Goal: Task Accomplishment & Management: Manage account settings

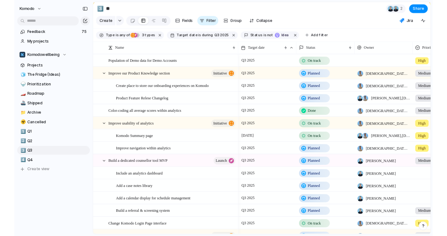
scroll to position [0, 1]
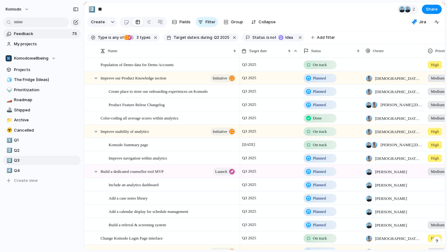
click at [56, 34] on span "Feedback" at bounding box center [42, 34] width 56 height 6
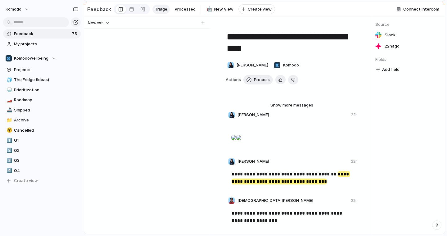
scroll to position [1007, 0]
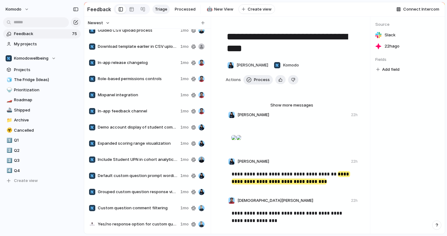
click at [107, 24] on button "Newest" at bounding box center [99, 23] width 24 height 8
click at [101, 48] on span "Oldest" at bounding box center [97, 46] width 13 height 6
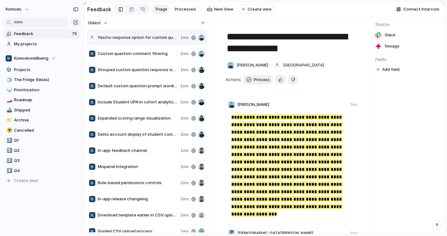
click at [378, 70] on div "button" at bounding box center [377, 69] width 3 height 3
click at [354, 93] on div at bounding box center [353, 95] width 11 height 11
click at [387, 70] on div "Select" at bounding box center [223, 118] width 447 height 236
click at [387, 70] on span "No Select" at bounding box center [392, 68] width 18 height 7
click at [377, 69] on body "Komodo Feedback 75 My projects Komodowellbeing Projects 🧊 The Fridge (Ideas) 🍚 …" at bounding box center [223, 118] width 447 height 236
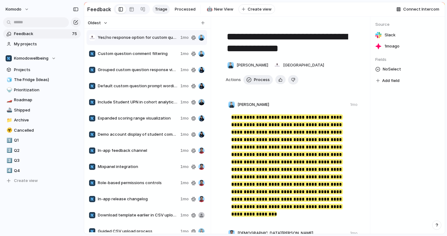
click at [256, 77] on div "Type to add a value" at bounding box center [223, 118] width 447 height 236
click at [255, 78] on span "Process" at bounding box center [262, 80] width 16 height 6
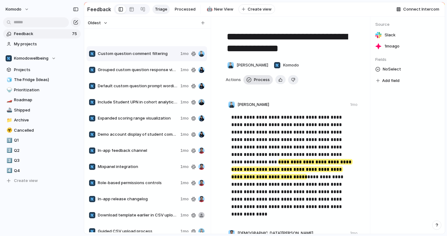
type textarea "**********"
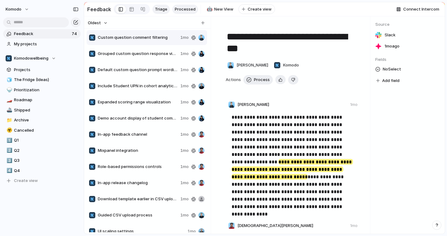
click at [179, 10] on span "Processed" at bounding box center [185, 9] width 21 height 6
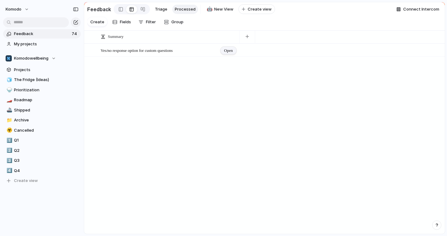
click at [225, 48] on span "Open" at bounding box center [228, 50] width 9 height 6
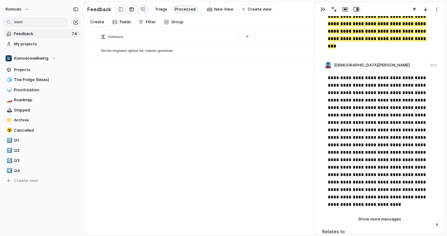
scroll to position [166, 0]
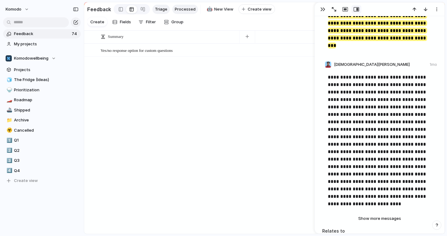
click at [160, 10] on span "Triage" at bounding box center [161, 9] width 12 height 6
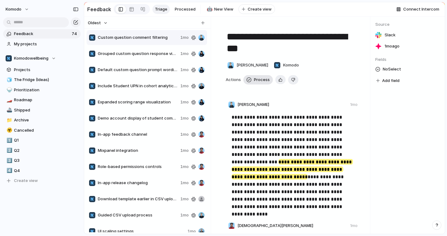
click at [254, 82] on span "Process" at bounding box center [262, 80] width 16 height 6
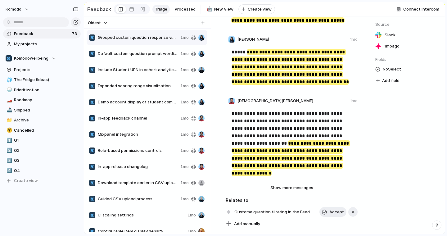
scroll to position [225, 0]
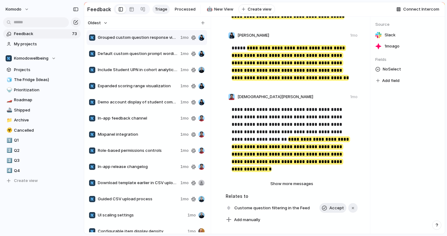
click at [150, 53] on span "Default custom question prompt wording" at bounding box center [138, 54] width 80 height 6
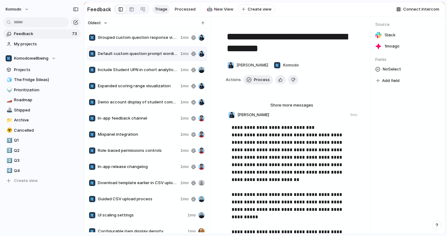
click at [153, 39] on span "Grouped custom question response view" at bounding box center [138, 37] width 80 height 6
type textarea "**********"
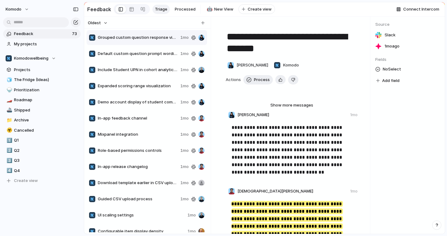
click at [381, 82] on button "Add field" at bounding box center [387, 81] width 25 height 8
type input "****"
click at [411, 109] on div "**** No results found" at bounding box center [223, 118] width 447 height 236
click at [388, 69] on span "No Select" at bounding box center [392, 68] width 18 height 7
click at [376, 69] on div "Type to add a value" at bounding box center [223, 118] width 447 height 236
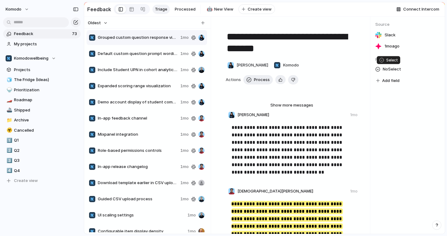
click at [376, 69] on div at bounding box center [377, 69] width 5 height 5
click at [390, 95] on span "Type to add a value" at bounding box center [401, 95] width 51 height 10
click at [397, 98] on span "Type to add a value" at bounding box center [401, 95] width 51 height 10
click at [397, 93] on span "Type to add a value" at bounding box center [401, 95] width 51 height 10
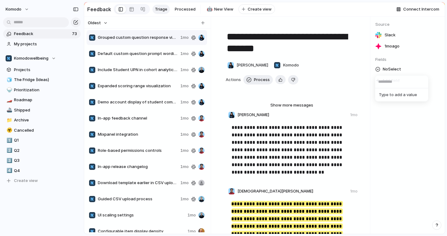
click at [368, 114] on div "Type to add a value" at bounding box center [223, 118] width 447 height 236
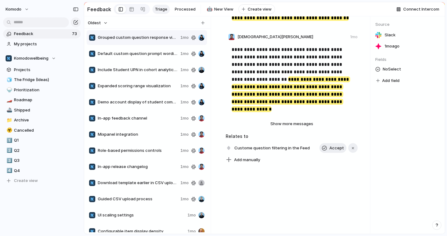
scroll to position [284, 0]
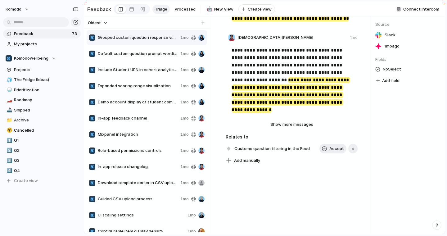
click at [161, 56] on span "Default custom question prompt wording" at bounding box center [138, 54] width 80 height 6
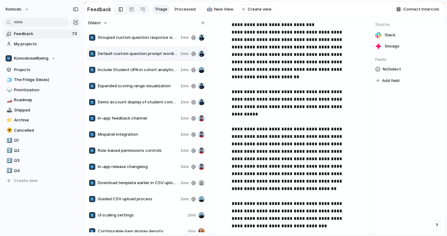
scroll to position [109, 0]
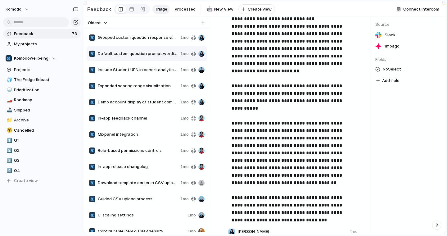
click at [156, 68] on span "Include Student UPN in cohort analytics export" at bounding box center [138, 70] width 80 height 6
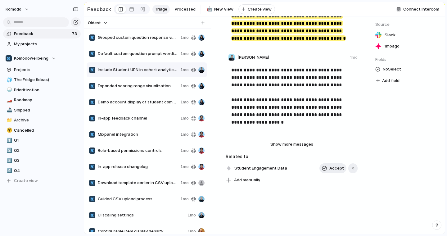
type textarea "**********"
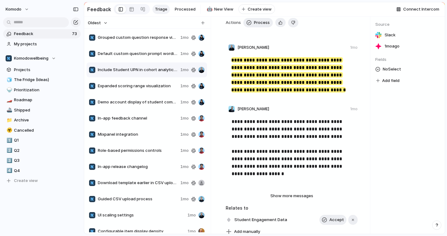
scroll to position [59, 0]
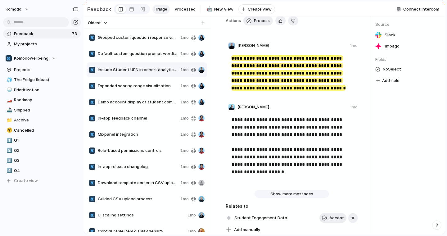
click at [306, 191] on span "Show more messages" at bounding box center [291, 194] width 43 height 6
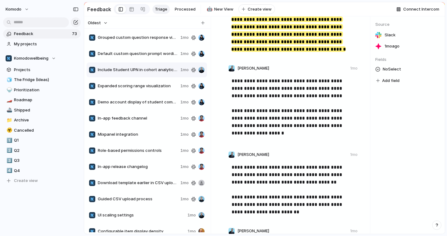
scroll to position [100, 0]
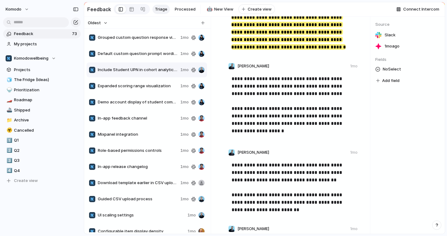
click at [165, 69] on span "Include Student UPN in cohort analytics export" at bounding box center [138, 70] width 80 height 6
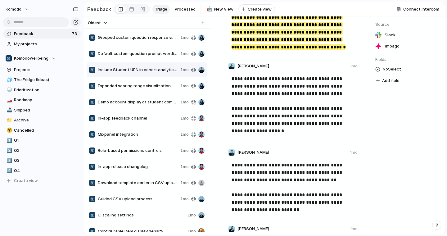
click at [165, 69] on span "Include Student UPN in cohort analytics export" at bounding box center [138, 70] width 80 height 6
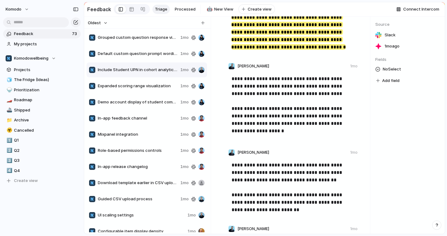
click at [165, 69] on span "Include Student UPN in cohort analytics export" at bounding box center [138, 70] width 80 height 6
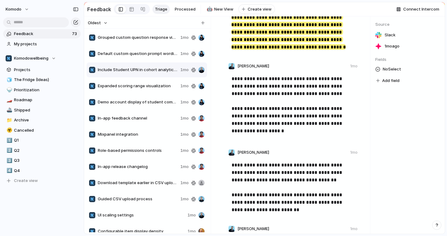
click at [165, 69] on span "Include Student UPN in cohort analytics export" at bounding box center [138, 70] width 80 height 6
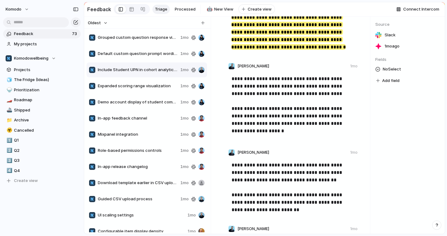
click at [165, 69] on span "Include Student UPN in cohort analytics export" at bounding box center [138, 70] width 80 height 6
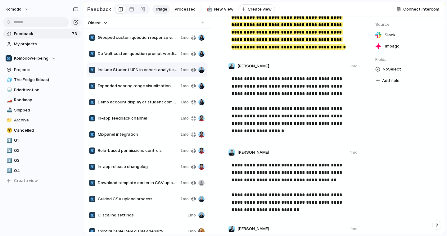
click at [165, 69] on span "Include Student UPN in cohort analytics export" at bounding box center [138, 70] width 80 height 6
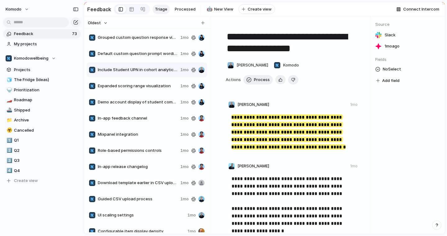
click at [187, 4] on div "Feedback Triage Processed 🤖 New View To pick up a draggable item, press the spa…" at bounding box center [181, 9] width 188 height 13
click at [186, 5] on link "Processed" at bounding box center [185, 9] width 26 height 9
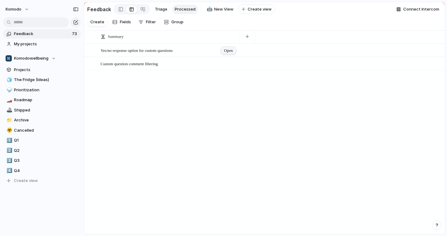
click at [228, 50] on span "Open" at bounding box center [228, 50] width 9 height 6
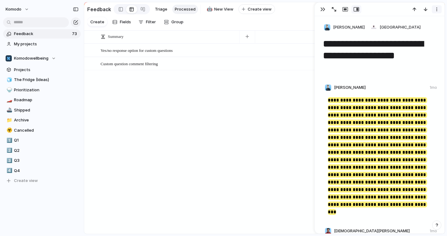
click at [437, 9] on div "button" at bounding box center [436, 9] width 5 height 5
click at [437, 9] on div "Delete" at bounding box center [223, 118] width 447 height 236
click at [155, 9] on span "Triage" at bounding box center [161, 9] width 12 height 6
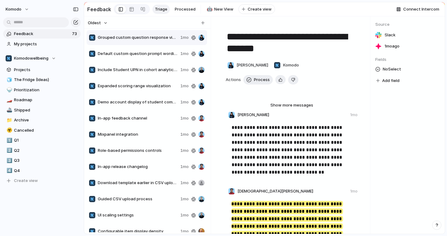
click at [173, 72] on span "Include Student UPN in cohort analytics export" at bounding box center [138, 70] width 80 height 6
type textarea "**********"
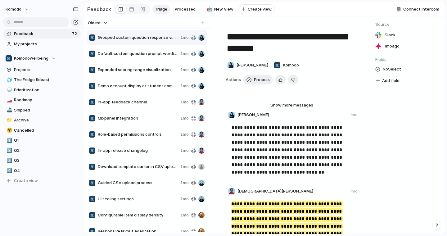
click at [168, 69] on span "Expanded scoring range visualization" at bounding box center [138, 70] width 80 height 6
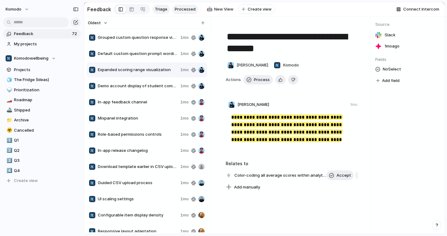
click at [183, 9] on span "Processed" at bounding box center [185, 9] width 21 height 6
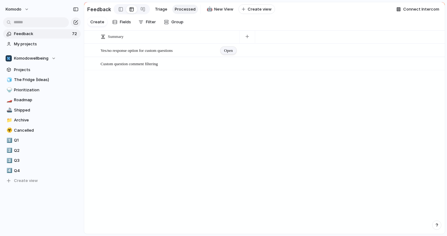
click at [225, 52] on span "Open" at bounding box center [228, 50] width 9 height 6
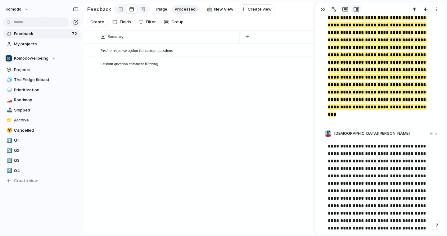
scroll to position [202, 0]
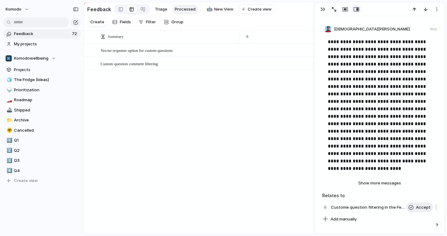
click at [397, 94] on p "**********" at bounding box center [380, 101] width 105 height 127
click at [436, 11] on div "button" at bounding box center [436, 9] width 5 height 5
click at [436, 11] on div "Delete" at bounding box center [223, 118] width 447 height 236
click at [155, 10] on span "Triage" at bounding box center [161, 9] width 12 height 6
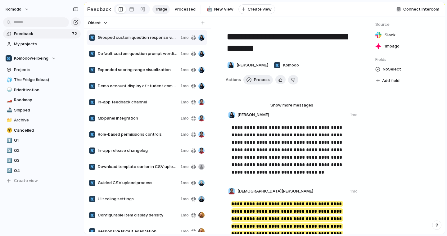
click at [152, 73] on div "Expanded scoring range visualization 1mo" at bounding box center [147, 69] width 120 height 15
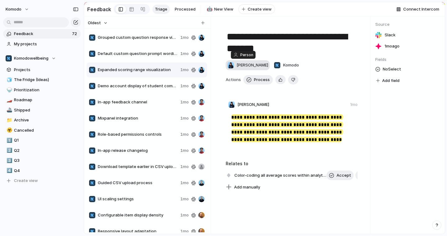
click at [246, 64] on span "[PERSON_NAME]" at bounding box center [252, 65] width 32 height 6
click at [246, 64] on div "Unknown person Polly Vector Index Slackbot Ilia Lindsay Monthly expenses remind…" at bounding box center [223, 118] width 447 height 236
click at [158, 85] on span "Demo account display of student compliments and badges" at bounding box center [138, 86] width 80 height 6
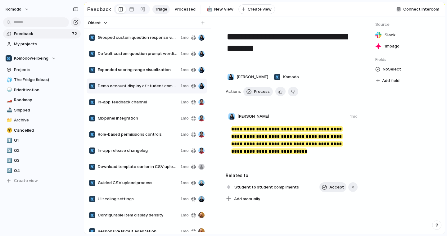
click at [148, 104] on span "In-app feedback channel" at bounding box center [138, 102] width 80 height 6
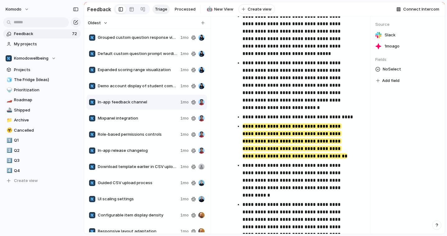
scroll to position [329, 0]
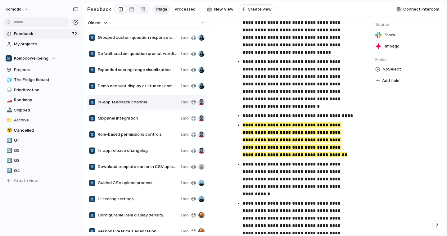
click at [138, 117] on span "Mixpanel integration" at bounding box center [138, 118] width 80 height 6
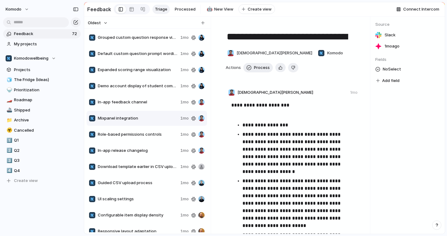
click at [147, 133] on span "Role-based permissions controls" at bounding box center [138, 134] width 80 height 6
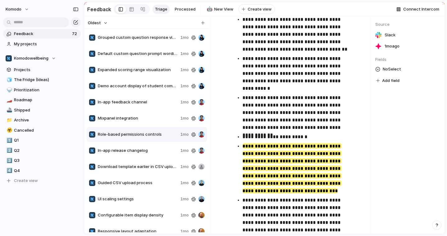
scroll to position [456, 0]
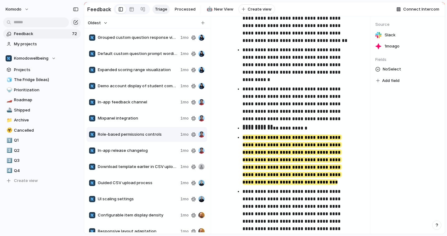
click at [151, 146] on div "In-app release changelog 1mo" at bounding box center [147, 150] width 120 height 15
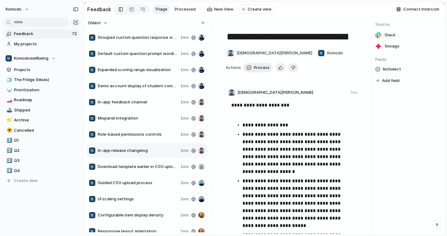
click at [157, 168] on span "Download template earlier in CSV upload flow" at bounding box center [138, 166] width 80 height 6
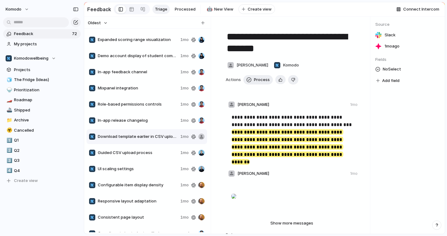
scroll to position [34, 0]
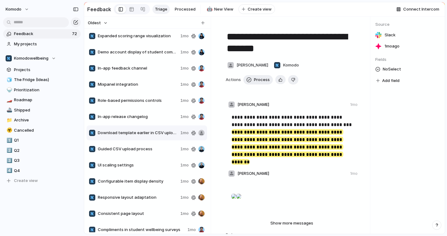
click at [156, 151] on span "Guided CSV upload process" at bounding box center [138, 149] width 80 height 6
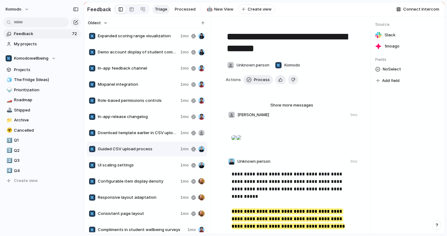
click at [148, 134] on span "Download template earlier in CSV upload flow" at bounding box center [138, 133] width 80 height 6
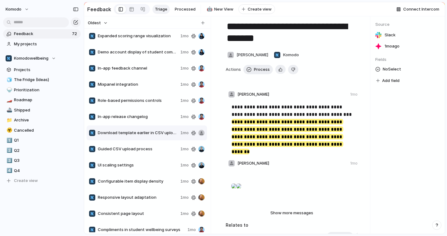
scroll to position [16, 0]
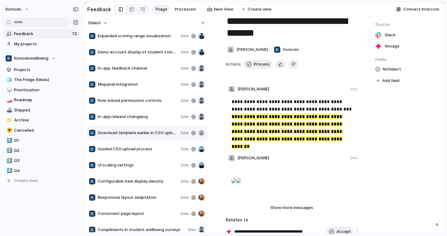
click at [157, 149] on span "Guided CSV upload process" at bounding box center [138, 149] width 80 height 6
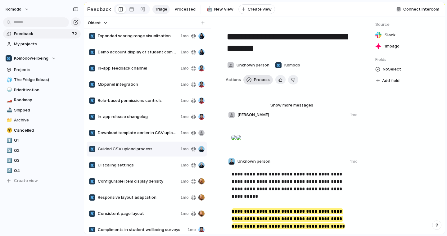
click at [259, 78] on span "Process" at bounding box center [262, 80] width 16 height 6
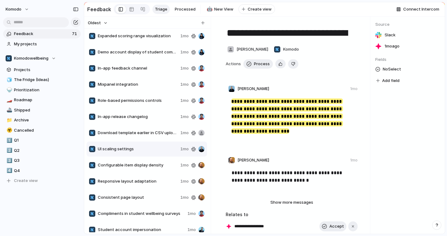
scroll to position [4, 0]
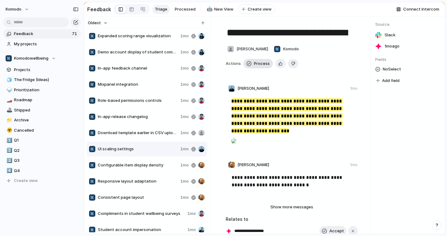
click at [259, 62] on span "Process" at bounding box center [262, 63] width 16 height 6
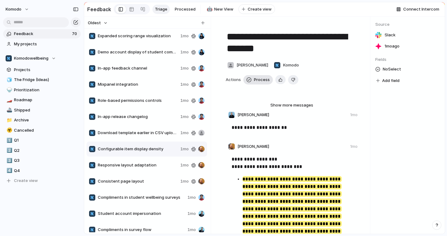
click at [260, 79] on span "Process" at bounding box center [262, 80] width 16 height 6
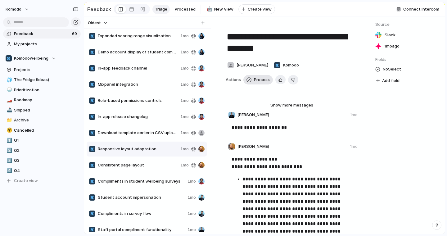
click at [252, 81] on button "Process" at bounding box center [257, 79] width 29 height 9
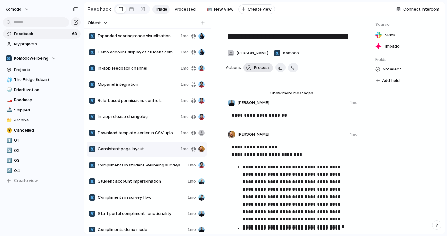
click at [260, 70] on span "Process" at bounding box center [262, 68] width 16 height 6
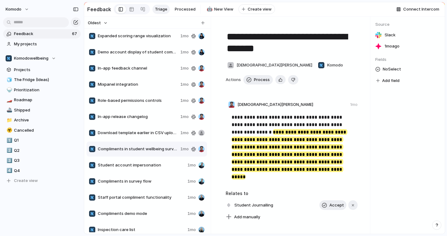
click at [163, 163] on span "Student account impersonation" at bounding box center [141, 165] width 87 height 6
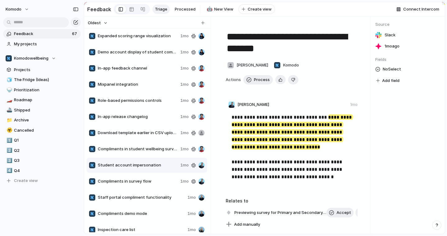
click at [165, 151] on span "Compliments in student wellbeing surveys" at bounding box center [138, 149] width 80 height 6
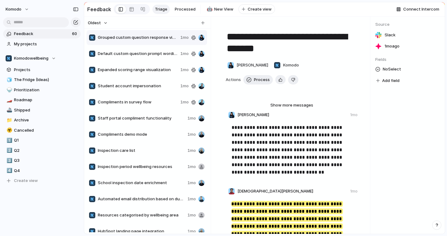
click at [141, 84] on span "Student account impersonation" at bounding box center [138, 86] width 80 height 6
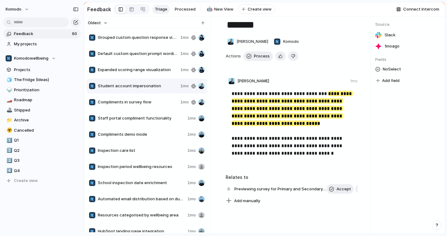
scroll to position [25, 0]
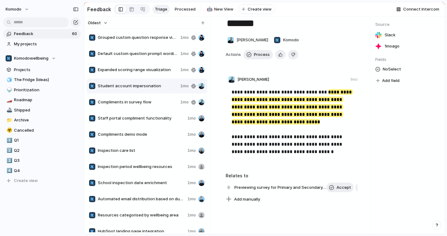
click at [155, 101] on span "Compliments in survey flow" at bounding box center [138, 102] width 80 height 6
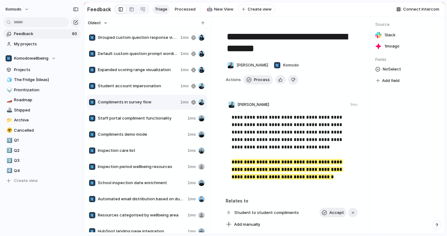
click at [152, 82] on div "Student account impersonation 1mo" at bounding box center [147, 85] width 120 height 15
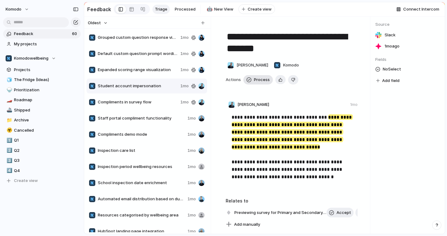
click at [262, 80] on span "Process" at bounding box center [262, 80] width 16 height 6
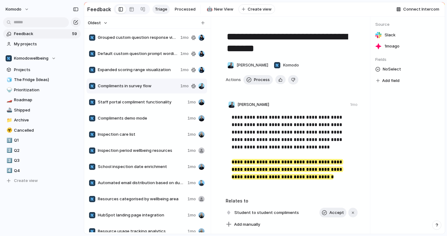
click at [162, 105] on div "Staff portal compliment functionality 1mo" at bounding box center [147, 102] width 120 height 15
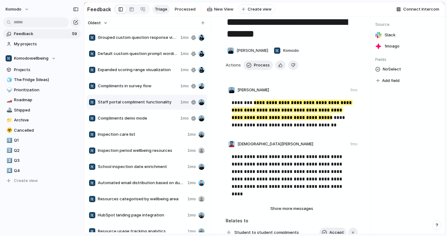
scroll to position [16, 0]
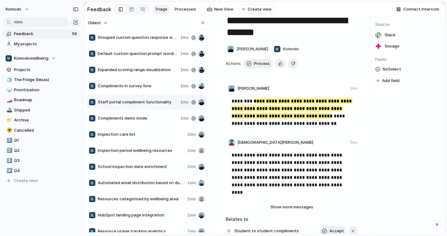
click at [159, 121] on div "Compliments demo mode" at bounding box center [133, 118] width 89 height 6
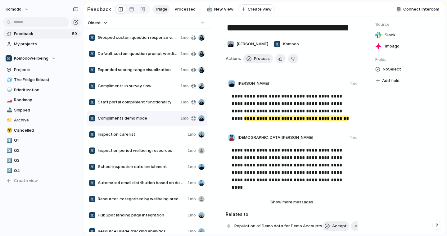
scroll to position [5, 0]
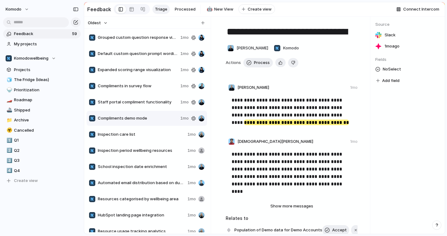
click at [126, 133] on span "Inspection care list" at bounding box center [141, 134] width 87 height 6
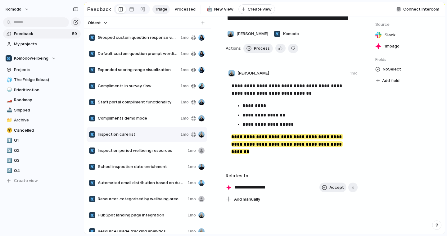
scroll to position [20, 0]
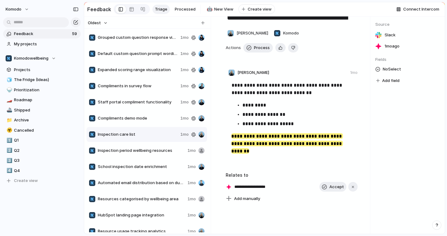
click at [169, 152] on span "Inspection period wellbeing resources" at bounding box center [141, 150] width 87 height 6
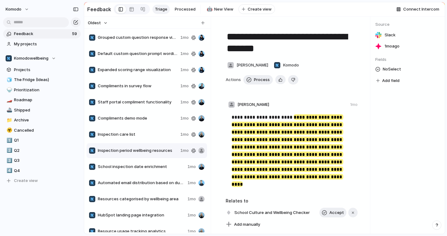
click at [167, 166] on span "School inspection date enrichment" at bounding box center [141, 166] width 87 height 6
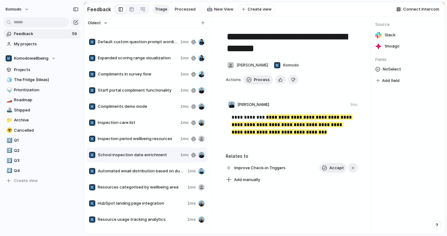
scroll to position [14, 0]
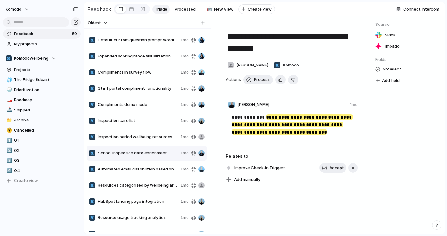
click at [161, 168] on span "Automated email distribution based on due dates" at bounding box center [138, 169] width 80 height 6
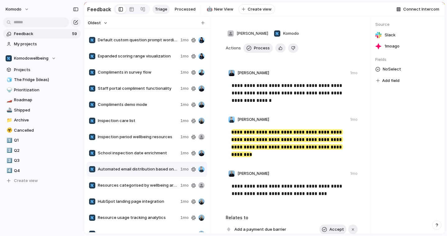
scroll to position [47, 0]
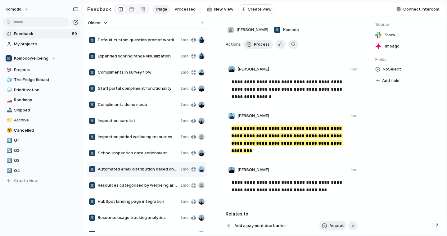
click at [167, 184] on span "Resources categorised by wellbeing area" at bounding box center [138, 185] width 80 height 6
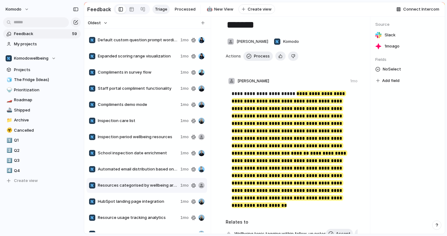
scroll to position [25, 0]
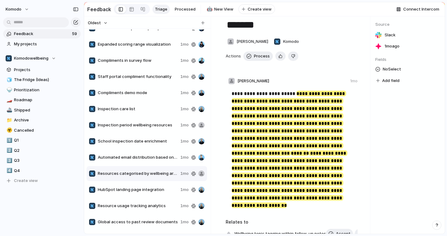
click at [157, 191] on span "HubSpot landing page integration" at bounding box center [138, 189] width 80 height 6
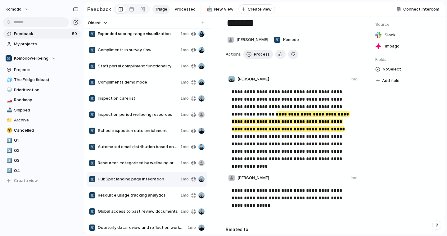
scroll to position [29, 0]
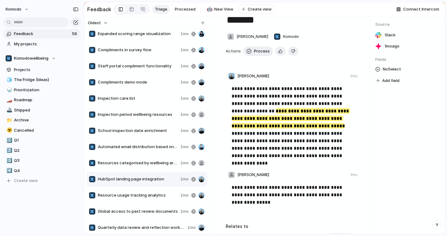
click at [163, 195] on span "Resource usage tracking analytics" at bounding box center [138, 195] width 80 height 6
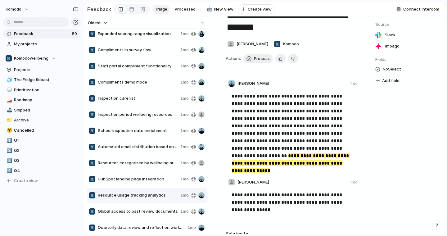
scroll to position [24, 0]
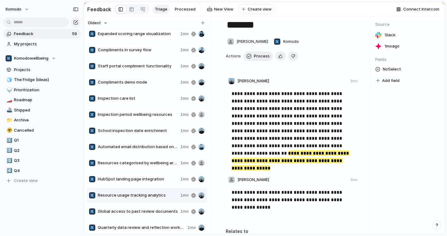
click at [156, 211] on span "Global access to past review documents" at bounding box center [138, 211] width 80 height 6
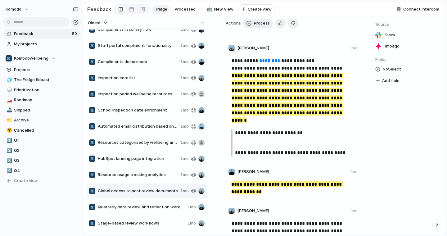
scroll to position [57, 0]
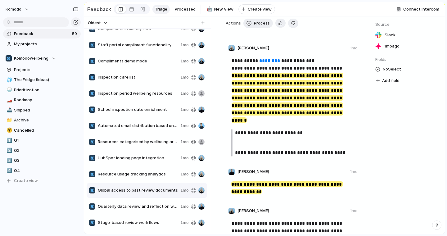
click at [149, 206] on span "Quarterly data review and reflection workflow" at bounding box center [138, 206] width 80 height 6
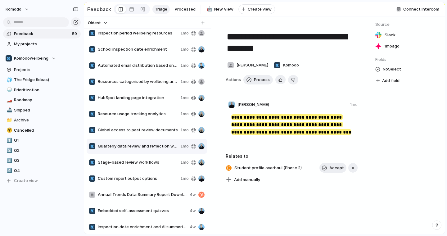
scroll to position [118, 0]
click at [163, 164] on span "Stage-based review workflows" at bounding box center [138, 162] width 80 height 6
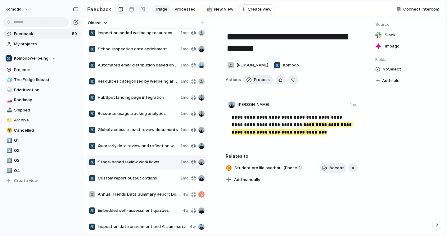
click at [137, 180] on span "Custom report output options" at bounding box center [138, 178] width 80 height 6
click at [166, 194] on span "Annual Trends Data Summary Report Download" at bounding box center [139, 194] width 82 height 6
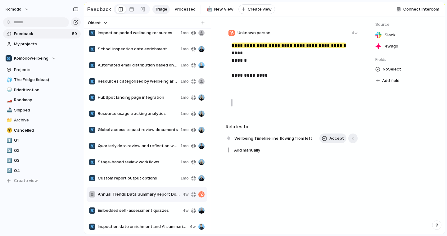
scroll to position [73, 0]
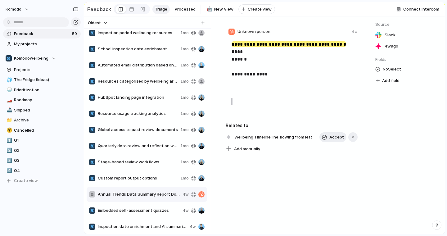
click at [132, 181] on div "Custom report output options 1mo" at bounding box center [147, 178] width 120 height 15
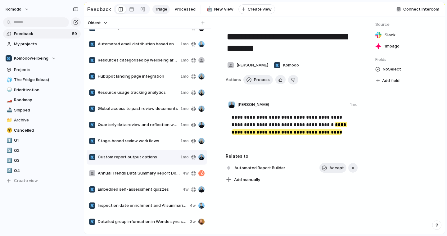
scroll to position [142, 0]
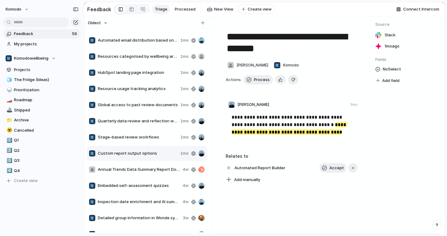
click at [138, 200] on span "Inspection date enrichment and AI summarisation" at bounding box center [139, 202] width 82 height 6
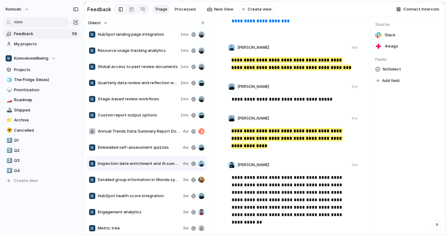
scroll to position [182, 0]
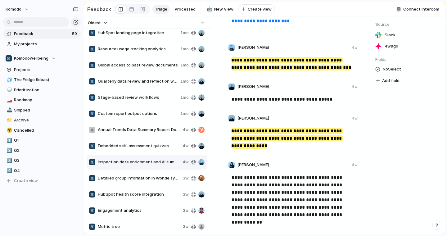
click at [155, 182] on div "Detailed group information in Wonde sync setup 3w" at bounding box center [147, 178] width 120 height 15
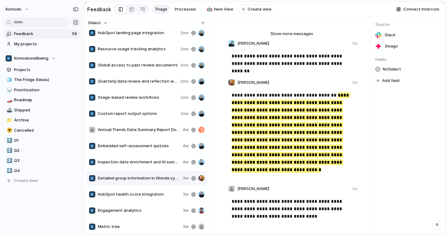
scroll to position [71, 0]
click at [164, 194] on span "HubSpot health score integration" at bounding box center [139, 194] width 83 height 6
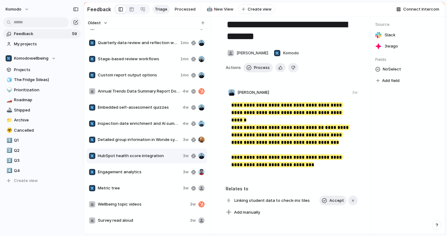
scroll to position [235, 0]
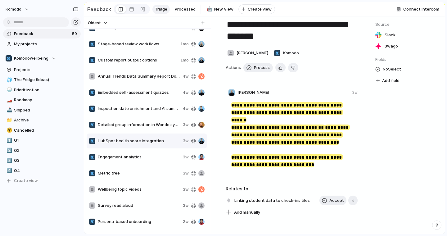
click at [148, 155] on span "Engagement analytics" at bounding box center [139, 157] width 83 height 6
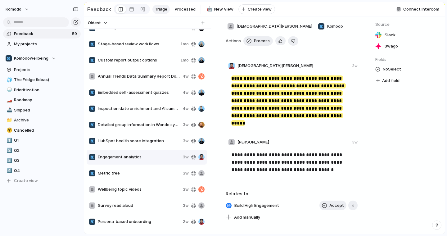
scroll to position [29, 0]
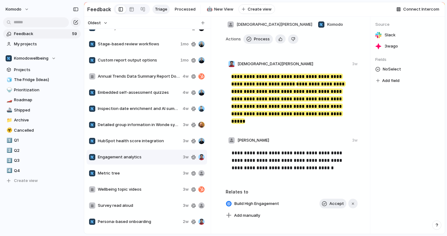
click at [163, 175] on span "Metric tree" at bounding box center [139, 173] width 83 height 6
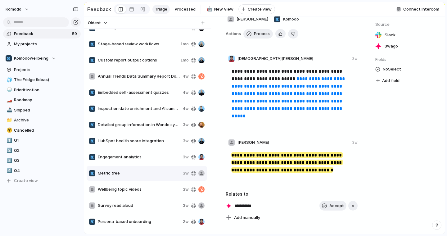
scroll to position [30, 0]
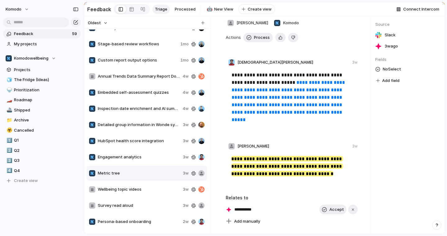
click at [159, 159] on span "Engagement analytics" at bounding box center [139, 157] width 83 height 6
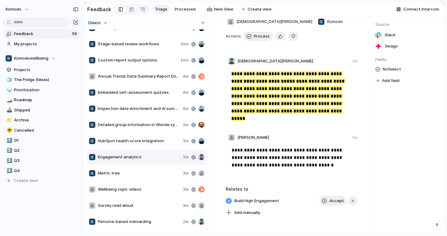
scroll to position [32, 0]
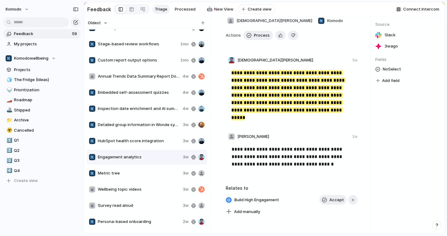
click at [151, 169] on div "Metric tree 3w" at bounding box center [147, 173] width 120 height 15
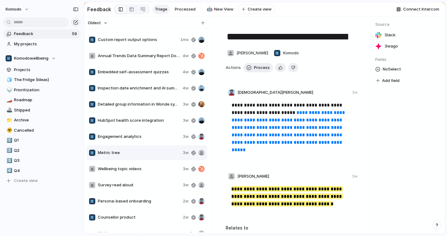
scroll to position [260, 0]
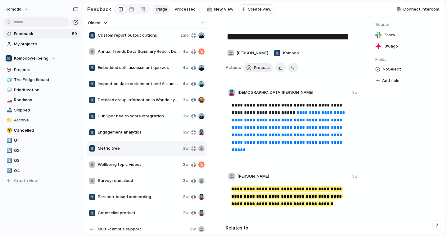
click at [149, 165] on span "Wellbeing topic videos" at bounding box center [139, 164] width 83 height 6
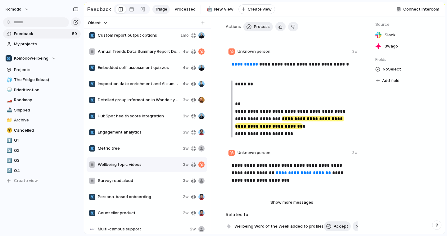
scroll to position [275, 0]
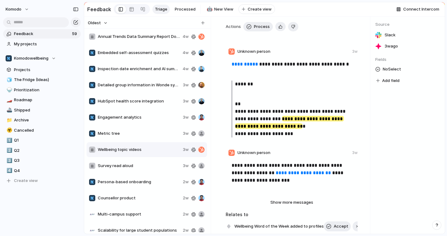
click at [162, 163] on span "Survey read aloud" at bounding box center [139, 166] width 83 height 6
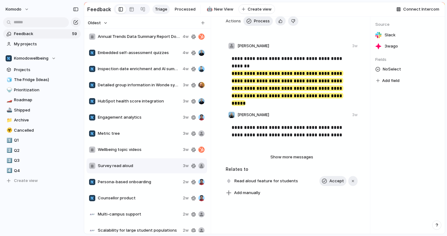
scroll to position [61, 0]
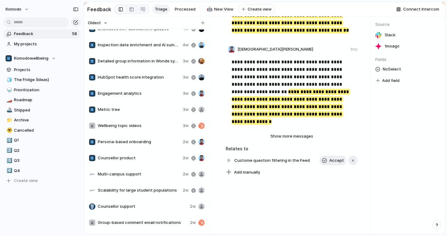
scroll to position [300, 0]
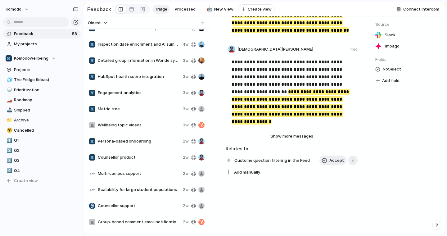
click at [158, 142] on span "Persona-based onboarding" at bounding box center [139, 141] width 83 height 6
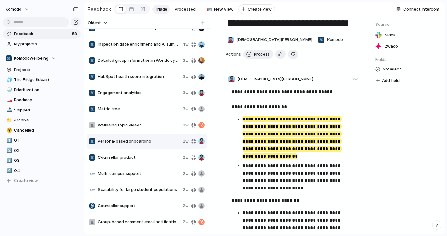
scroll to position [14, 0]
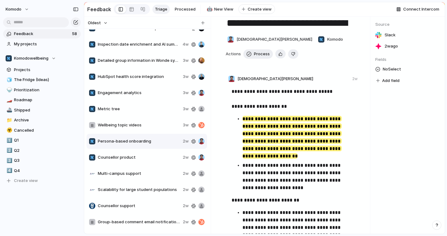
click at [129, 156] on span "Counsellor product" at bounding box center [139, 157] width 83 height 6
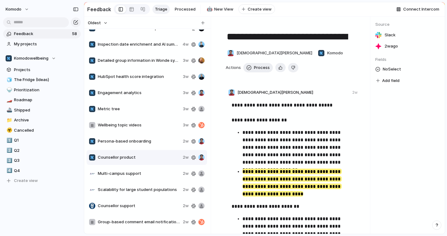
click at [158, 172] on span "Multi-campus support" at bounding box center [139, 173] width 83 height 6
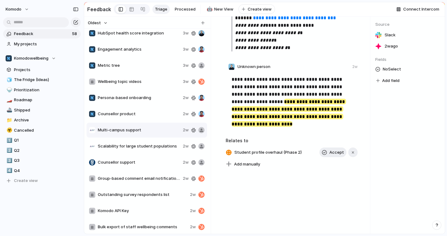
scroll to position [348, 0]
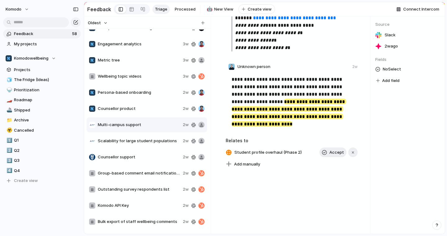
click at [159, 143] on span "Scalability for large student populations" at bounding box center [139, 141] width 83 height 6
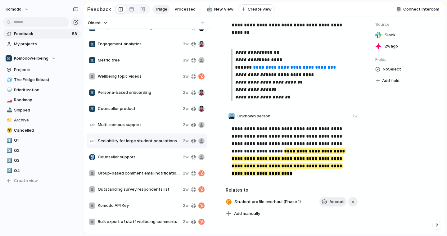
scroll to position [118, 0]
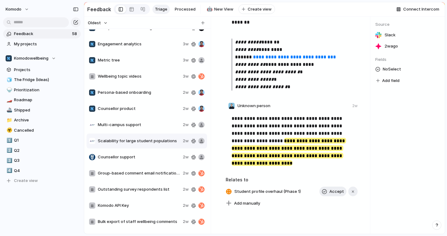
click at [145, 154] on span "Counsellor support" at bounding box center [139, 157] width 83 height 6
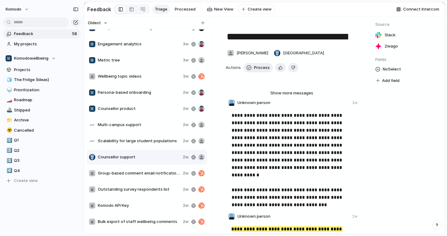
click at [143, 171] on span "Group-based comment email notifications" at bounding box center [139, 173] width 83 height 6
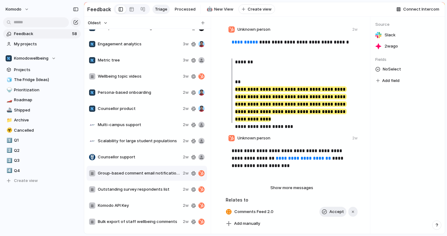
scroll to position [77, 0]
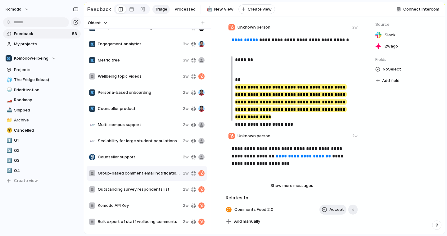
click at [145, 189] on span "Outstanding survey respondents list" at bounding box center [139, 189] width 83 height 6
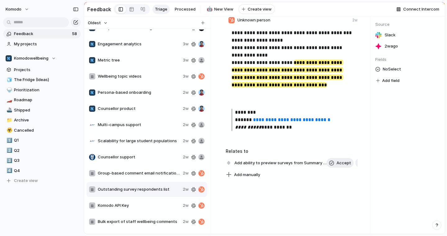
scroll to position [88, 0]
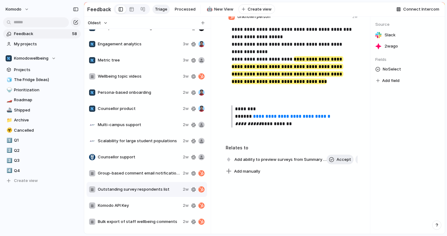
click at [168, 197] on div "Custom report output options 1mo Annual Trends Data Summary Report Download 4w …" at bounding box center [148, 149] width 122 height 936
click at [158, 203] on span "Komodo API Key" at bounding box center [139, 205] width 83 height 6
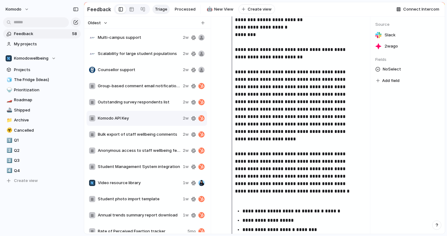
scroll to position [205, 0]
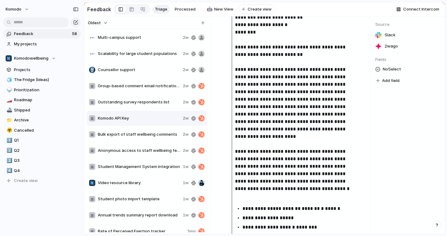
click at [147, 136] on span "Bulk export of staff wellbeing comments" at bounding box center [139, 134] width 83 height 6
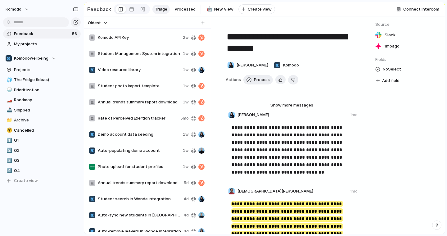
scroll to position [517, 0]
click at [147, 67] on span "Video resource library" at bounding box center [139, 69] width 83 height 6
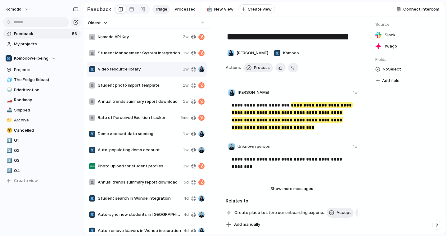
click at [140, 83] on span "Student photo import template" at bounding box center [139, 85] width 83 height 6
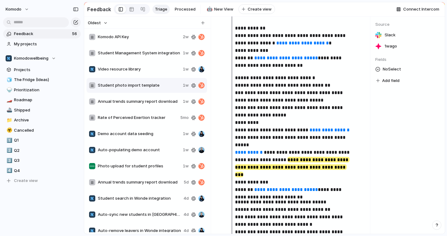
scroll to position [128, 0]
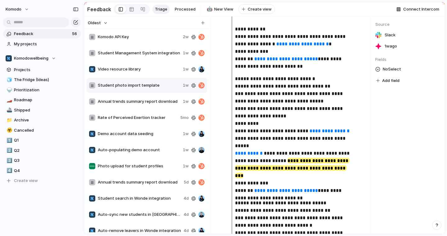
click at [143, 105] on div "Annual trends summary report download 1w" at bounding box center [147, 101] width 120 height 15
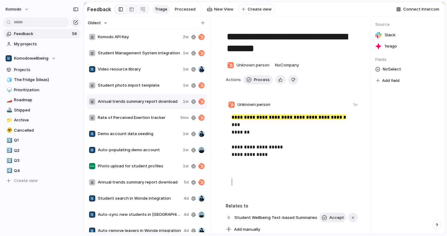
click at [165, 118] on span "Rate of Perceived Exertion tracker" at bounding box center [138, 117] width 80 height 6
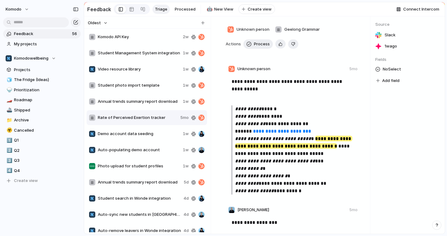
scroll to position [36, 0]
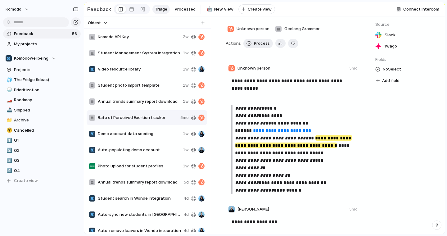
click at [147, 137] on span "Demo account data seeding" at bounding box center [139, 134] width 83 height 6
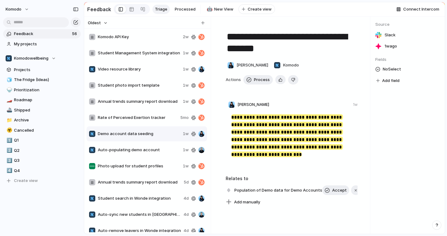
click at [158, 148] on span "Auto-populating demo account" at bounding box center [139, 150] width 83 height 6
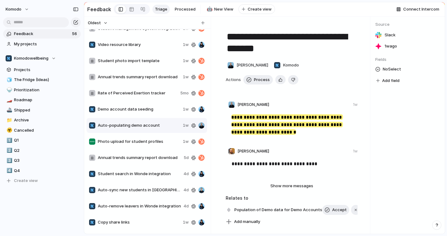
scroll to position [553, 0]
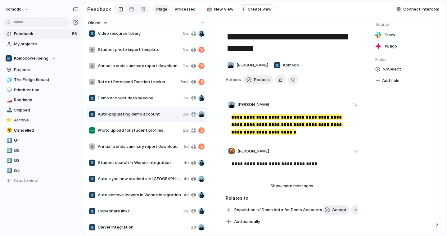
click at [150, 162] on span "Student search in Wonde integration" at bounding box center [139, 162] width 83 height 6
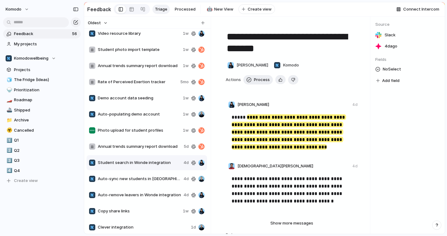
click at [151, 179] on span "Auto-sync new students in Wonde integration" at bounding box center [139, 179] width 83 height 6
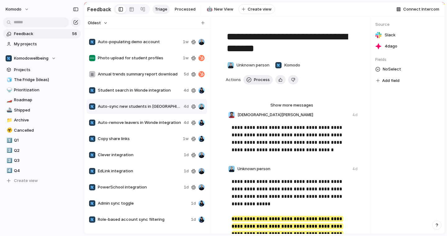
scroll to position [630, 0]
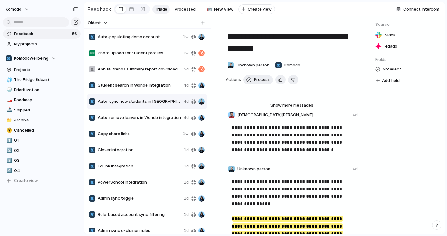
click at [150, 118] on span "Auto-remove leavers in Wonde integration" at bounding box center [139, 117] width 83 height 6
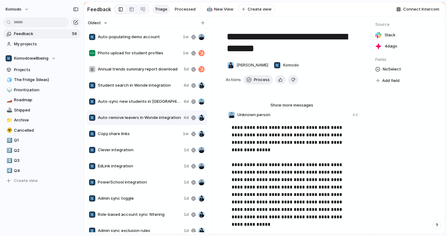
click at [153, 84] on span "Student search in Wonde integration" at bounding box center [139, 85] width 83 height 6
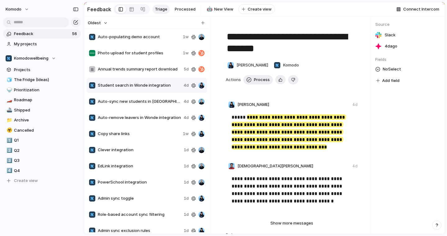
click at [149, 102] on span "Auto-sync new students in Wonde integration" at bounding box center [139, 101] width 83 height 6
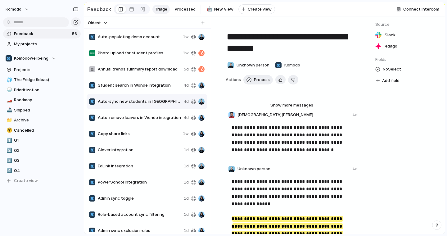
click at [148, 115] on span "Auto-remove leavers in Wonde integration" at bounding box center [139, 117] width 83 height 6
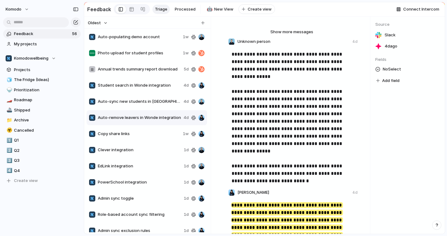
scroll to position [77, 0]
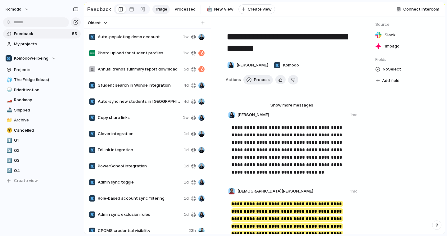
click at [150, 118] on span "Copy share links" at bounding box center [139, 117] width 83 height 6
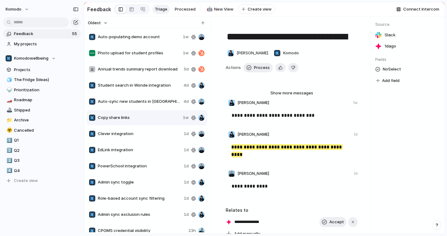
click at [145, 132] on span "Clever integration" at bounding box center [139, 134] width 83 height 6
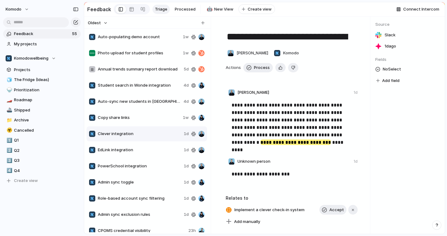
click at [139, 153] on div "EdLink integration 1d" at bounding box center [147, 149] width 120 height 15
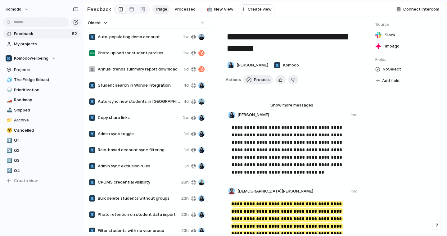
click at [142, 134] on span "Admin sync toggle" at bounding box center [139, 134] width 83 height 6
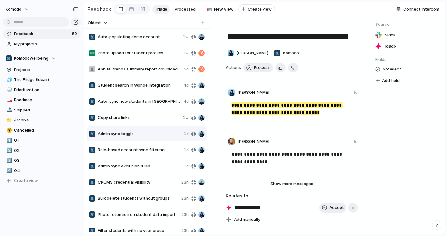
scroll to position [636, 0]
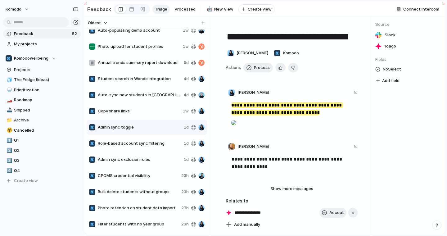
click at [145, 142] on span "Role-based account sync filtering" at bounding box center [139, 143] width 83 height 6
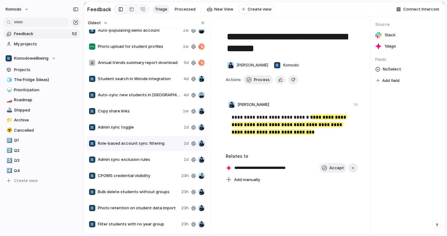
click at [143, 155] on div "Admin sync exclusion rules 1d" at bounding box center [147, 159] width 120 height 15
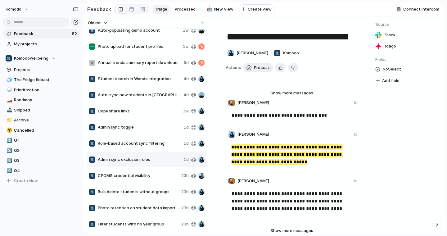
click at [140, 175] on span "CPOMS credential visibility" at bounding box center [138, 175] width 81 height 6
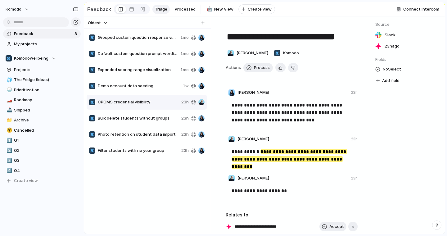
click at [137, 116] on span "Bulk delete students without groups" at bounding box center [138, 118] width 81 height 6
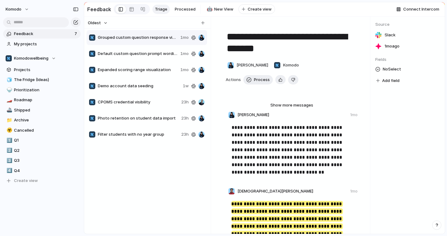
click at [144, 116] on span "Photo retention on student data import" at bounding box center [138, 118] width 81 height 6
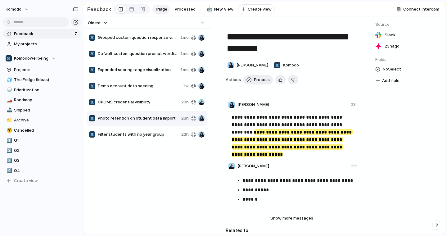
click at [165, 133] on span "Filter students with no year group" at bounding box center [138, 134] width 81 height 6
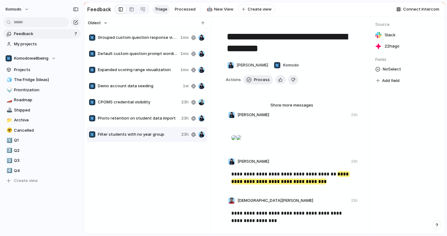
type textarea "**********"
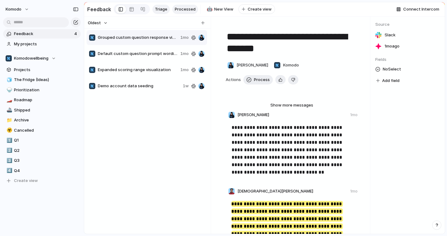
click at [183, 12] on span "Processed" at bounding box center [185, 9] width 21 height 6
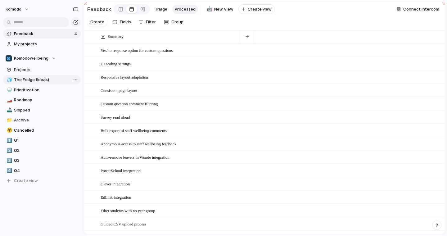
click at [34, 78] on span "The Fridge (Ideas)" at bounding box center [46, 80] width 65 height 6
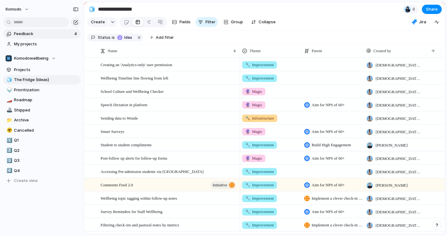
click at [38, 31] on span "Feedback" at bounding box center [43, 34] width 58 height 6
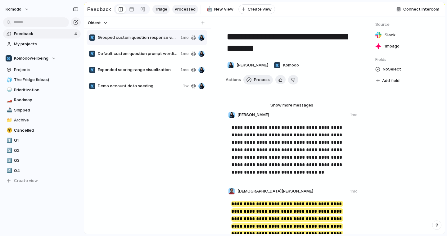
click at [172, 8] on link "Processed" at bounding box center [185, 9] width 26 height 9
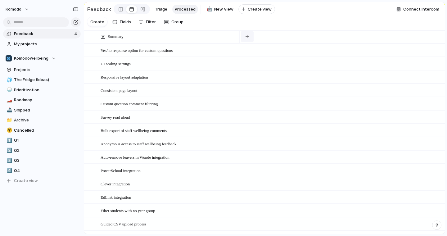
click at [246, 39] on button "button" at bounding box center [247, 36] width 13 height 11
type input "*"
click at [125, 53] on div "Commentary Company Created at Created by Person Processed? Projects Select Text…" at bounding box center [223, 118] width 447 height 236
click at [125, 53] on div "Yes/no response option for custom questions Open" at bounding box center [169, 50] width 137 height 13
click at [211, 51] on textarea "**********" at bounding box center [168, 50] width 134 height 5
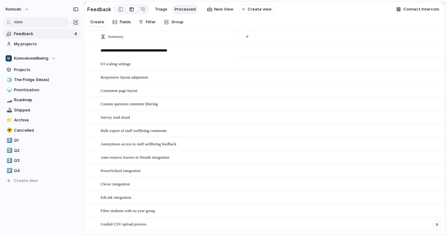
click at [230, 51] on textarea "**********" at bounding box center [168, 50] width 134 height 5
click at [230, 47] on div "Open" at bounding box center [228, 51] width 16 height 8
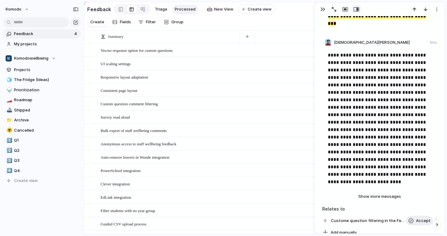
scroll to position [202, 0]
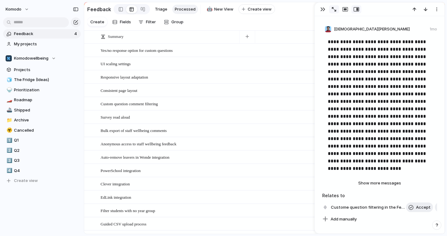
click at [334, 12] on button "button" at bounding box center [334, 9] width 10 height 8
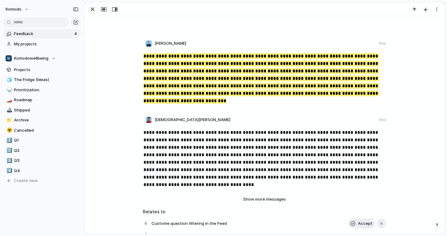
scroll to position [0, 0]
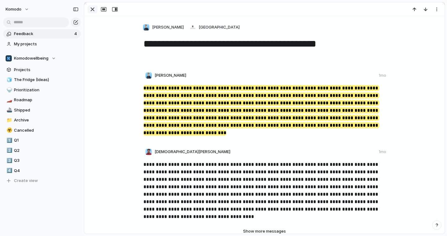
click at [94, 11] on div "button" at bounding box center [92, 9] width 7 height 7
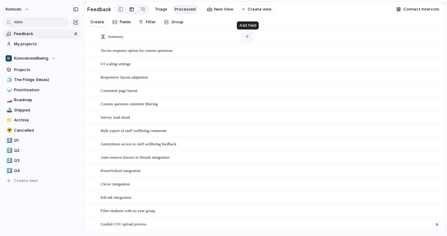
click at [246, 34] on button "button" at bounding box center [247, 36] width 13 height 11
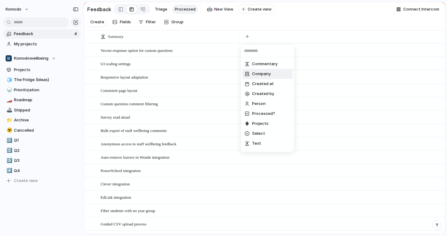
click at [267, 77] on span "Company" at bounding box center [261, 74] width 19 height 6
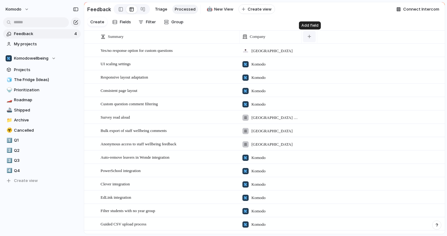
click at [307, 39] on button "button" at bounding box center [309, 36] width 13 height 11
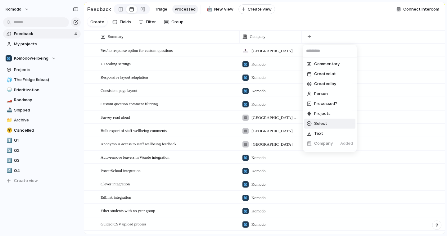
click at [324, 125] on span "Select" at bounding box center [320, 123] width 13 height 6
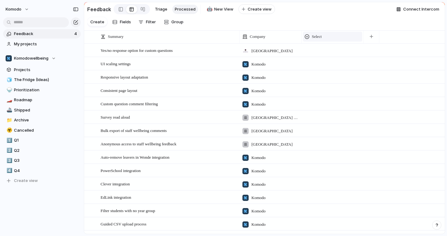
click at [319, 36] on span "Select" at bounding box center [317, 37] width 10 height 6
click at [319, 36] on div "Modify Hide Sort ascending Sort descending" at bounding box center [223, 118] width 447 height 236
click at [319, 36] on span "Select" at bounding box center [317, 37] width 10 height 6
click at [319, 36] on div "Modify Hide Sort ascending Sort descending" at bounding box center [223, 118] width 447 height 236
click at [319, 36] on span "Select" at bounding box center [317, 37] width 10 height 6
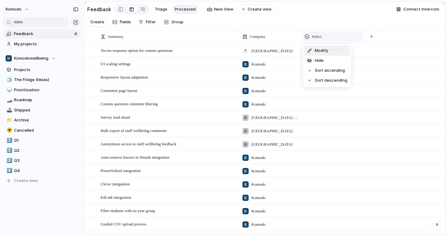
click at [319, 36] on div "Modify Hide Sort ascending Sort descending" at bounding box center [223, 118] width 447 height 236
click at [328, 40] on div "Select" at bounding box center [332, 37] width 59 height 10
click at [320, 60] on span "Hide" at bounding box center [319, 60] width 9 height 6
click at [309, 34] on button "button" at bounding box center [309, 36] width 13 height 11
type input "*****"
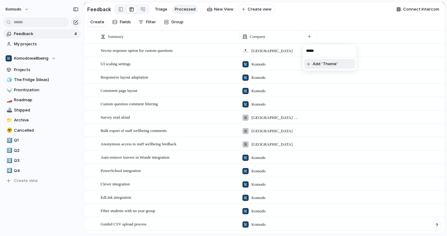
click at [323, 68] on li "Add 'Theme'" at bounding box center [329, 64] width 51 height 10
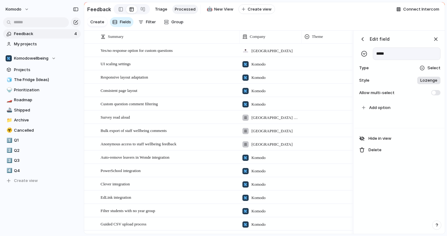
scroll to position [0, 26]
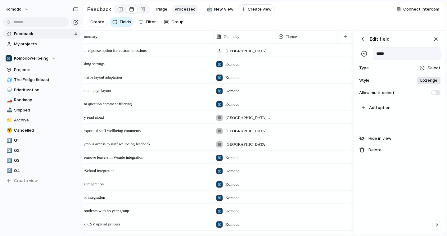
click at [428, 81] on span "Lozenge" at bounding box center [428, 80] width 17 height 6
click at [428, 81] on div "******* *** Plain" at bounding box center [223, 118] width 447 height 236
click at [426, 69] on div "Select" at bounding box center [429, 68] width 21 height 6
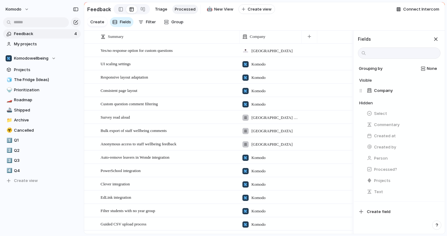
scroll to position [0, 0]
click at [432, 41] on div "button" at bounding box center [435, 39] width 7 height 7
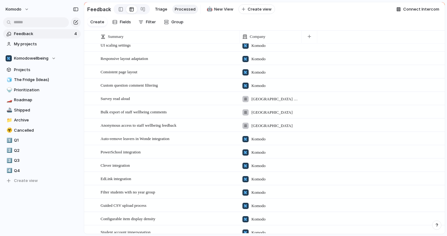
scroll to position [24, 0]
